Goal: Task Accomplishment & Management: Manage account settings

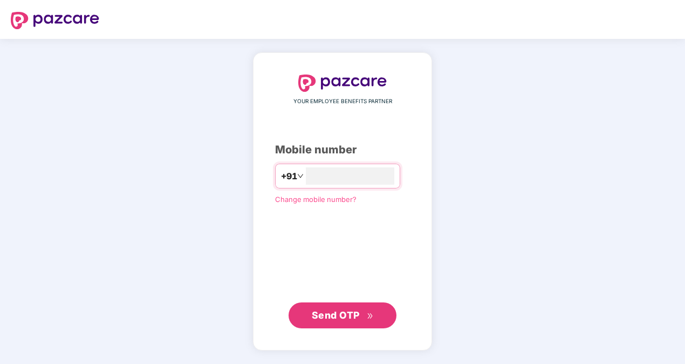
type input "*"
type input "**********"
click at [344, 311] on span "Send OTP" at bounding box center [336, 314] width 48 height 11
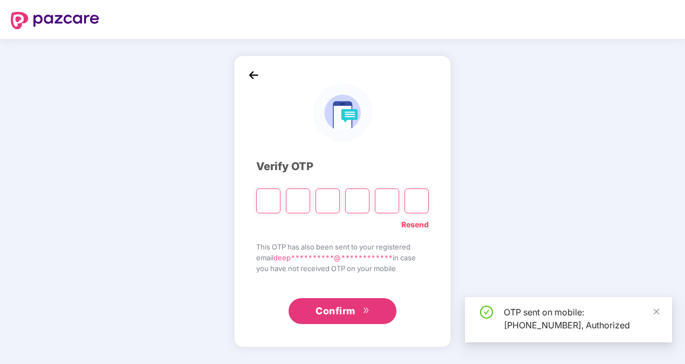
click at [269, 203] on input "Please enter verification code. Digit 1" at bounding box center [268, 200] width 24 height 25
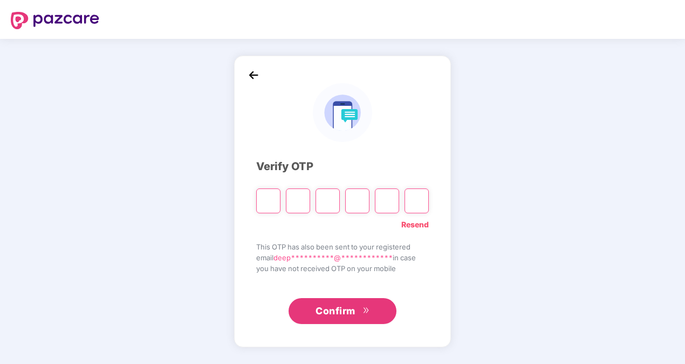
type input "*"
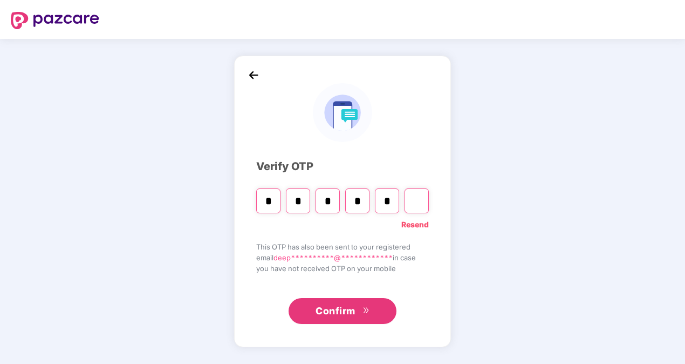
type input "*"
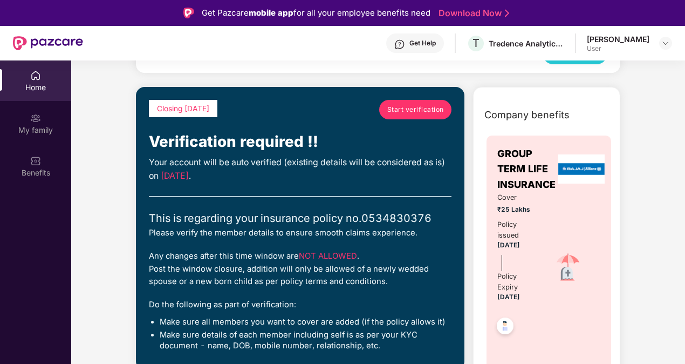
scroll to position [73, 0]
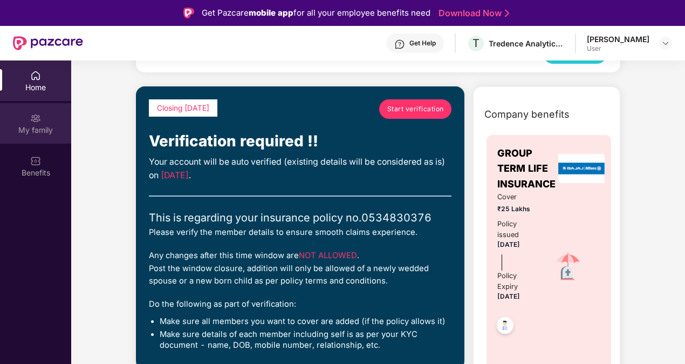
click at [28, 114] on div "My family" at bounding box center [35, 123] width 71 height 40
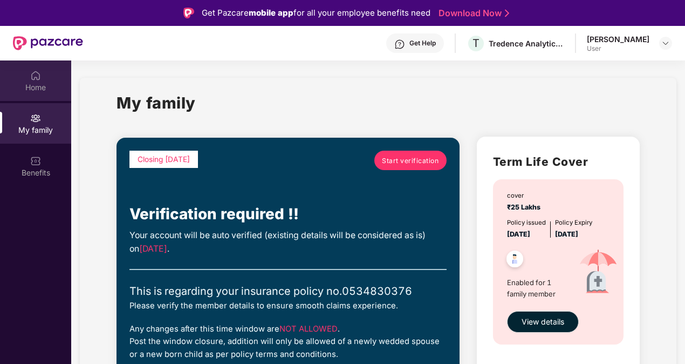
click at [40, 78] on img at bounding box center [35, 75] width 11 height 11
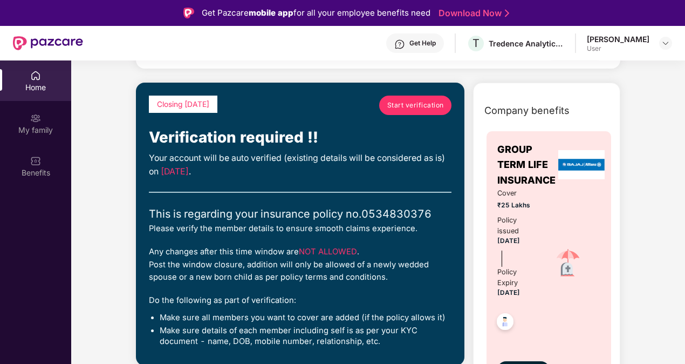
scroll to position [80, 0]
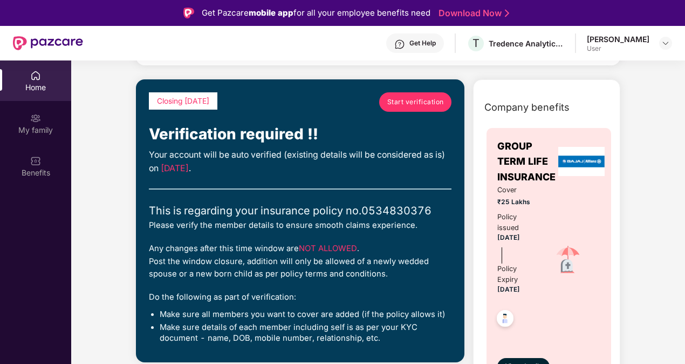
click at [405, 107] on link "Start verification" at bounding box center [415, 101] width 72 height 19
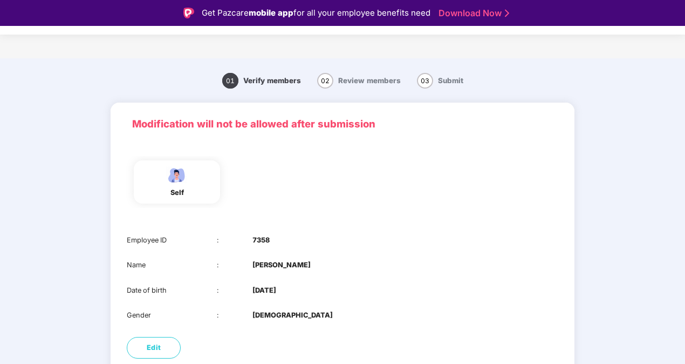
scroll to position [61, 0]
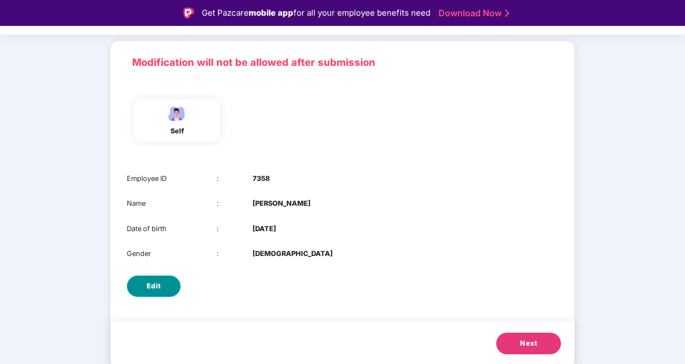
click at [160, 282] on button "Edit" at bounding box center [154, 286] width 54 height 22
select select "****"
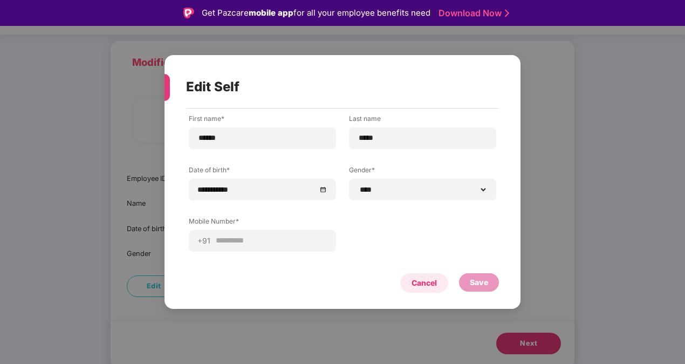
click at [441, 278] on div "Cancel" at bounding box center [424, 282] width 48 height 19
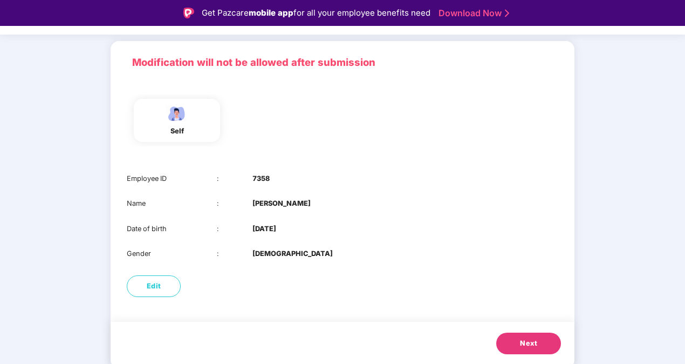
scroll to position [26, 0]
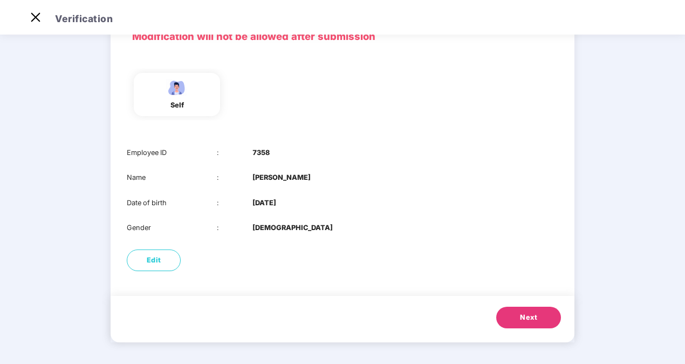
click at [525, 318] on span "Next" at bounding box center [528, 317] width 17 height 11
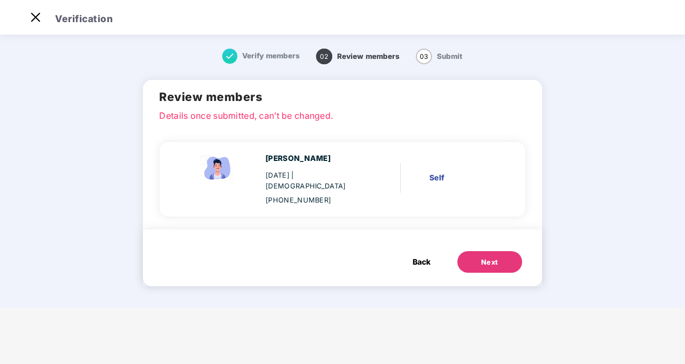
scroll to position [0, 0]
click at [502, 256] on button "Next" at bounding box center [489, 262] width 65 height 22
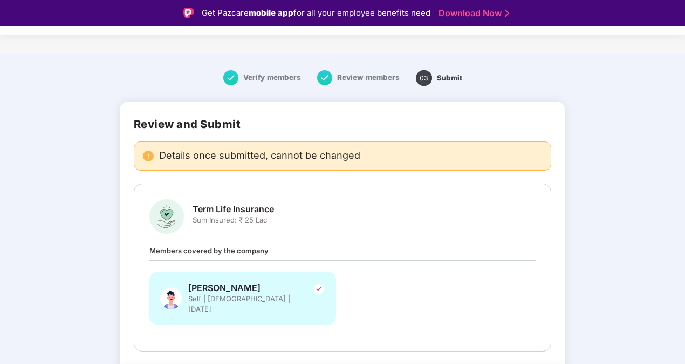
scroll to position [41, 0]
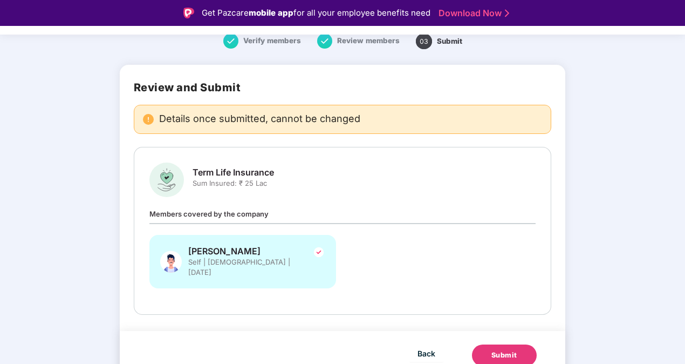
click at [494, 350] on div "Submit" at bounding box center [504, 355] width 26 height 11
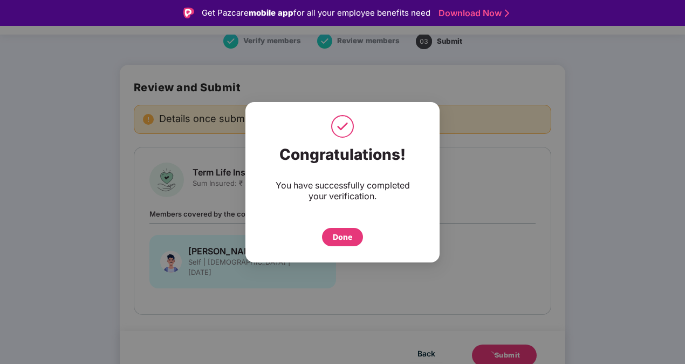
click at [342, 235] on div "Done" at bounding box center [342, 237] width 19 height 12
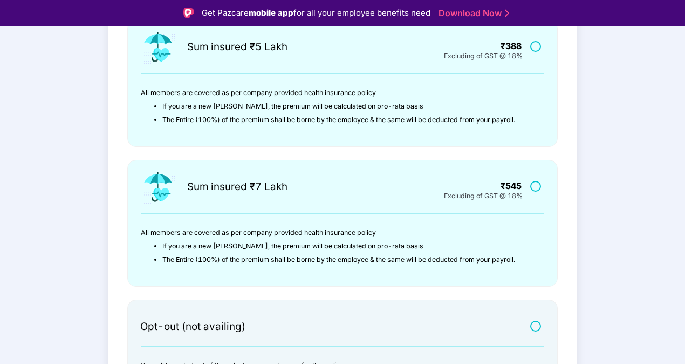
scroll to position [346, 0]
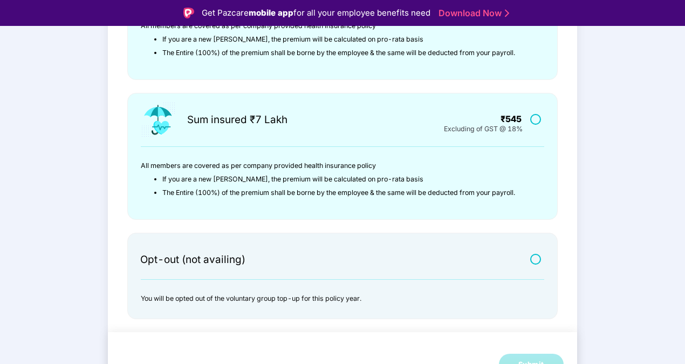
click at [319, 209] on div "Sum insured ₹7 Lakh ₹545 Excluding of GST @ 18% All members are covered as per …" at bounding box center [342, 156] width 430 height 127
click at [531, 260] on label at bounding box center [536, 258] width 13 height 9
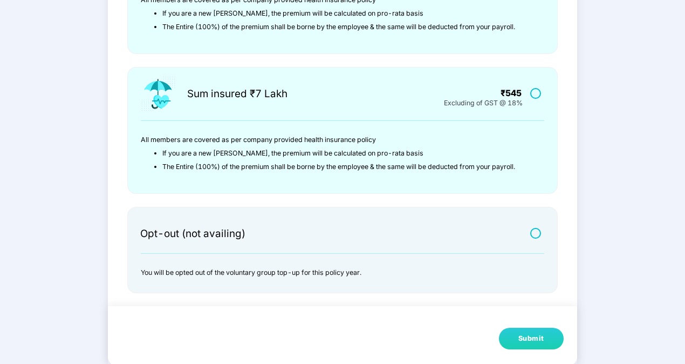
click at [542, 338] on div "Submit" at bounding box center [531, 338] width 26 height 11
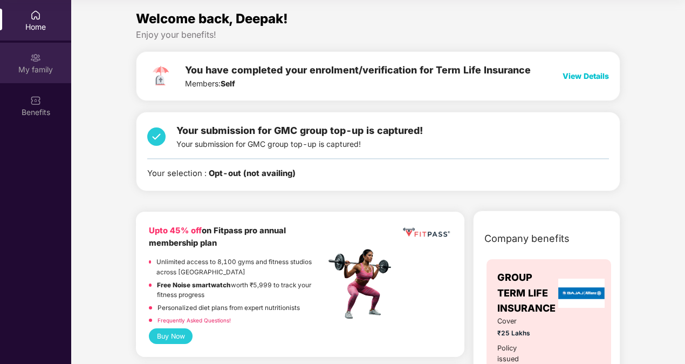
click at [37, 59] on img at bounding box center [35, 57] width 11 height 11
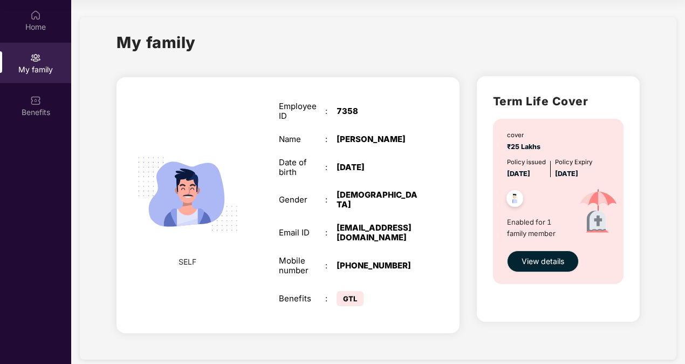
scroll to position [3, 0]
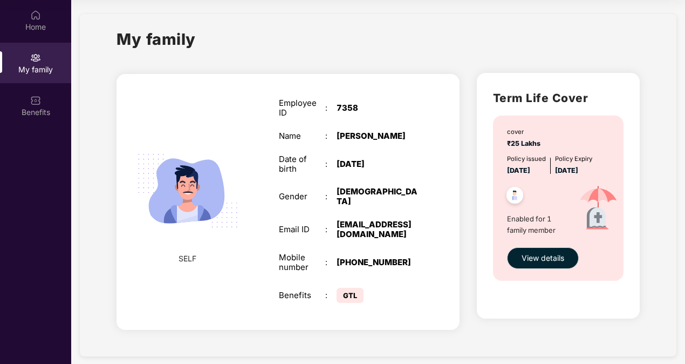
click at [355, 288] on span "GTL" at bounding box center [350, 295] width 27 height 15
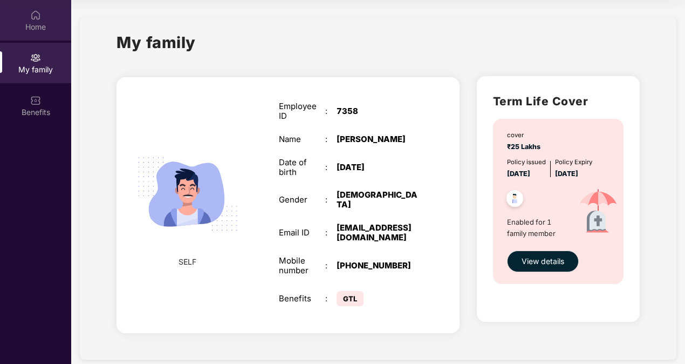
click at [53, 39] on div "Home" at bounding box center [35, 20] width 71 height 40
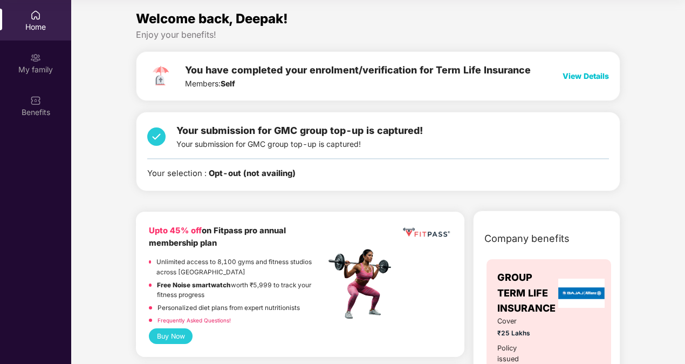
drag, startPoint x: 323, startPoint y: 190, endPoint x: 565, endPoint y: 76, distance: 267.6
click at [565, 76] on span "View Details" at bounding box center [586, 75] width 46 height 9
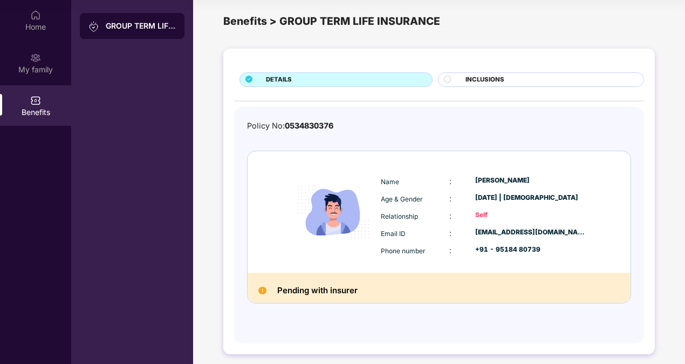
scroll to position [9, 0]
click at [455, 80] on div at bounding box center [452, 80] width 16 height 10
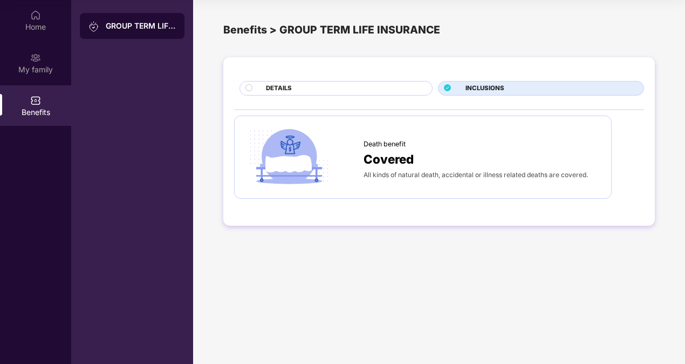
click at [408, 157] on span "Covered" at bounding box center [389, 158] width 50 height 19
click at [376, 84] on div "DETAILS" at bounding box center [344, 89] width 166 height 11
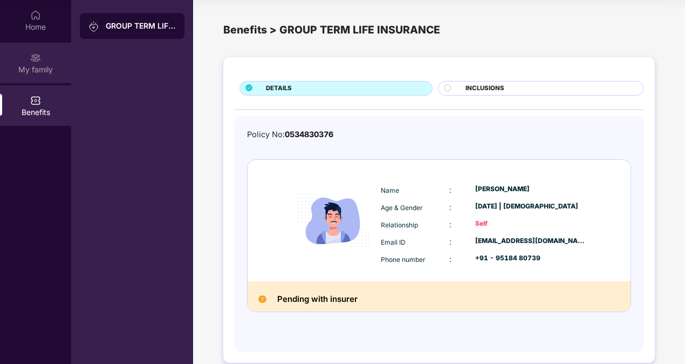
click at [37, 55] on img at bounding box center [35, 57] width 11 height 11
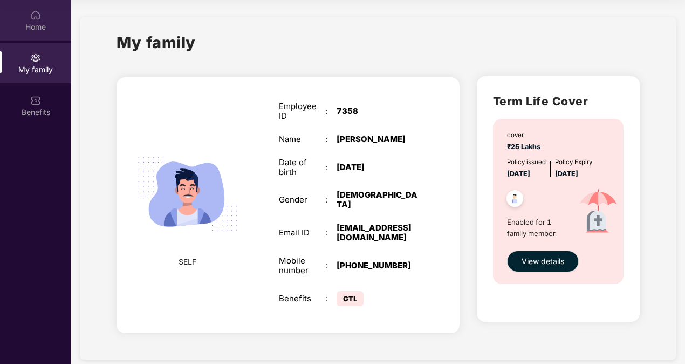
click at [37, 25] on div "Home" at bounding box center [35, 27] width 71 height 11
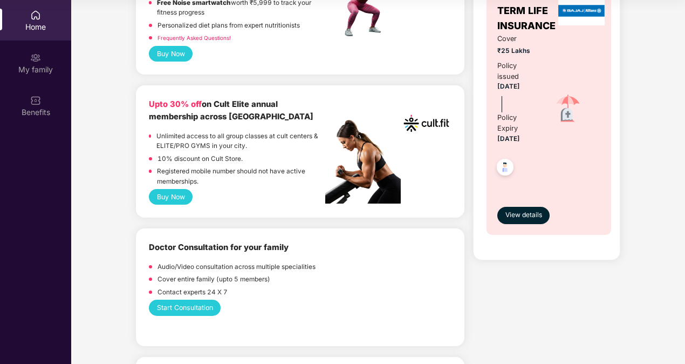
scroll to position [460, 0]
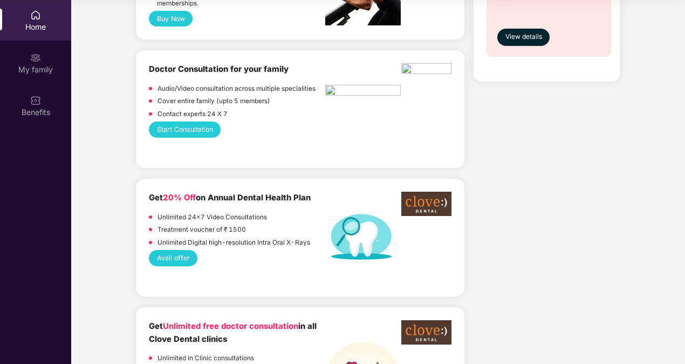
click at [177, 125] on button "Start Consultation" at bounding box center [185, 129] width 72 height 16
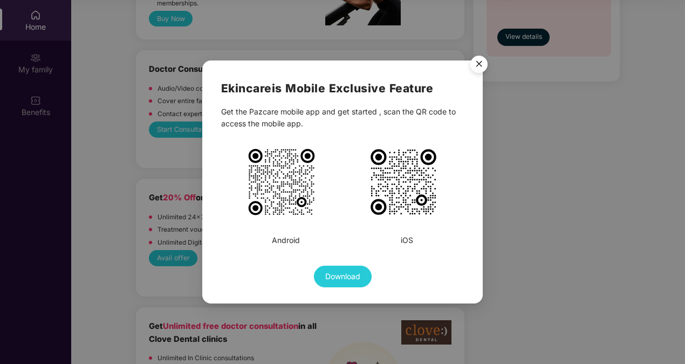
click at [475, 62] on img "Close" at bounding box center [479, 66] width 30 height 30
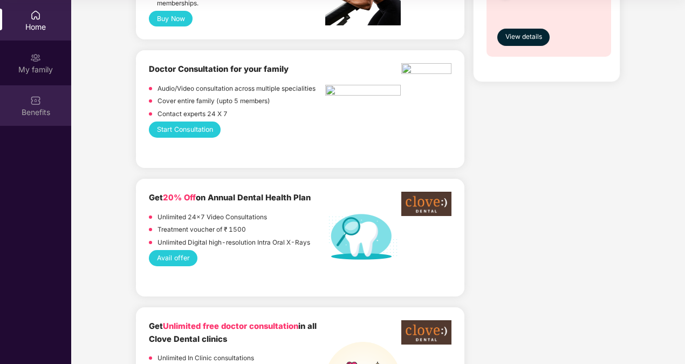
click at [19, 105] on div "Benefits" at bounding box center [35, 105] width 71 height 40
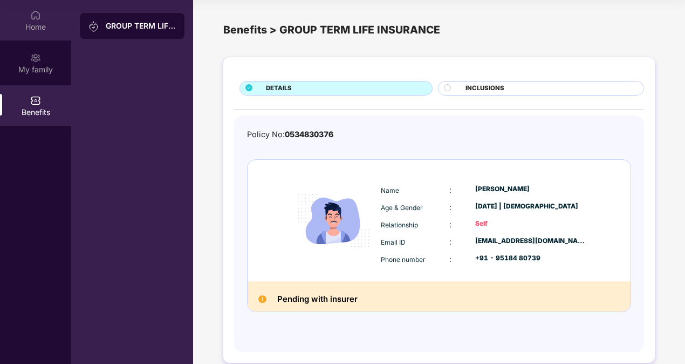
click at [43, 23] on div "Home" at bounding box center [35, 27] width 71 height 11
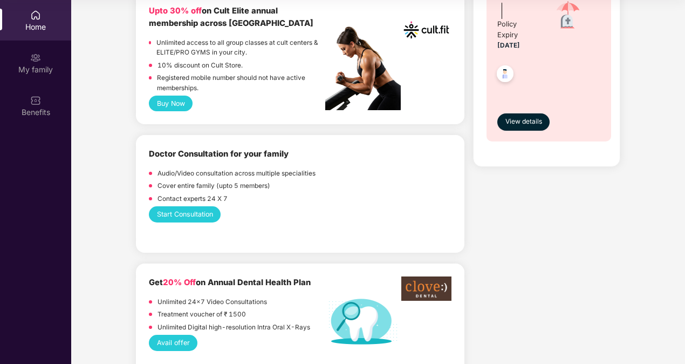
scroll to position [376, 0]
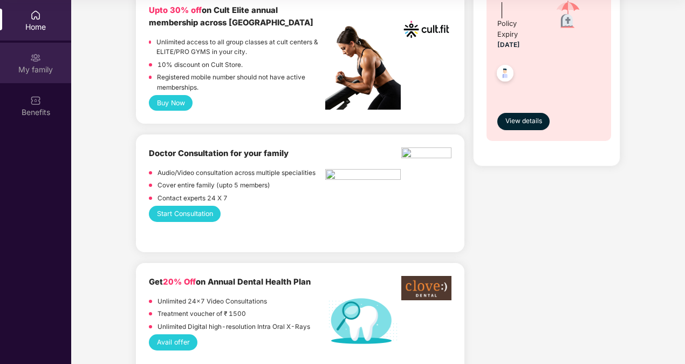
click at [61, 69] on div "My family" at bounding box center [35, 69] width 71 height 11
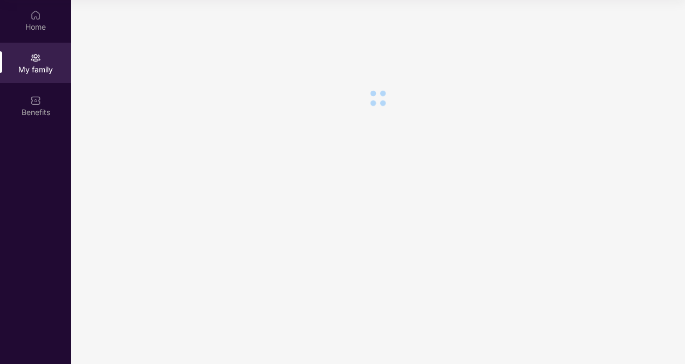
scroll to position [0, 0]
click at [34, 114] on div "Benefits" at bounding box center [35, 112] width 71 height 11
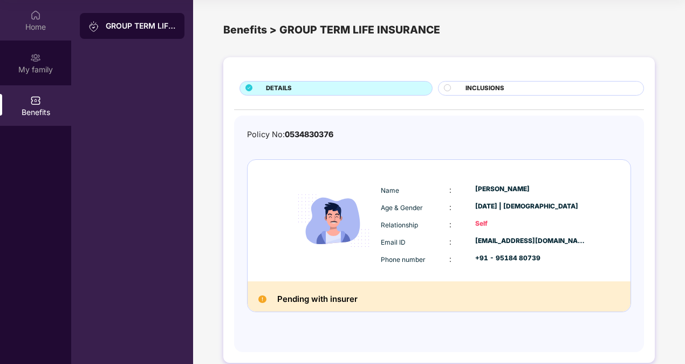
click at [37, 25] on div "Home" at bounding box center [35, 27] width 71 height 11
